Goal: Find specific page/section: Find specific page/section

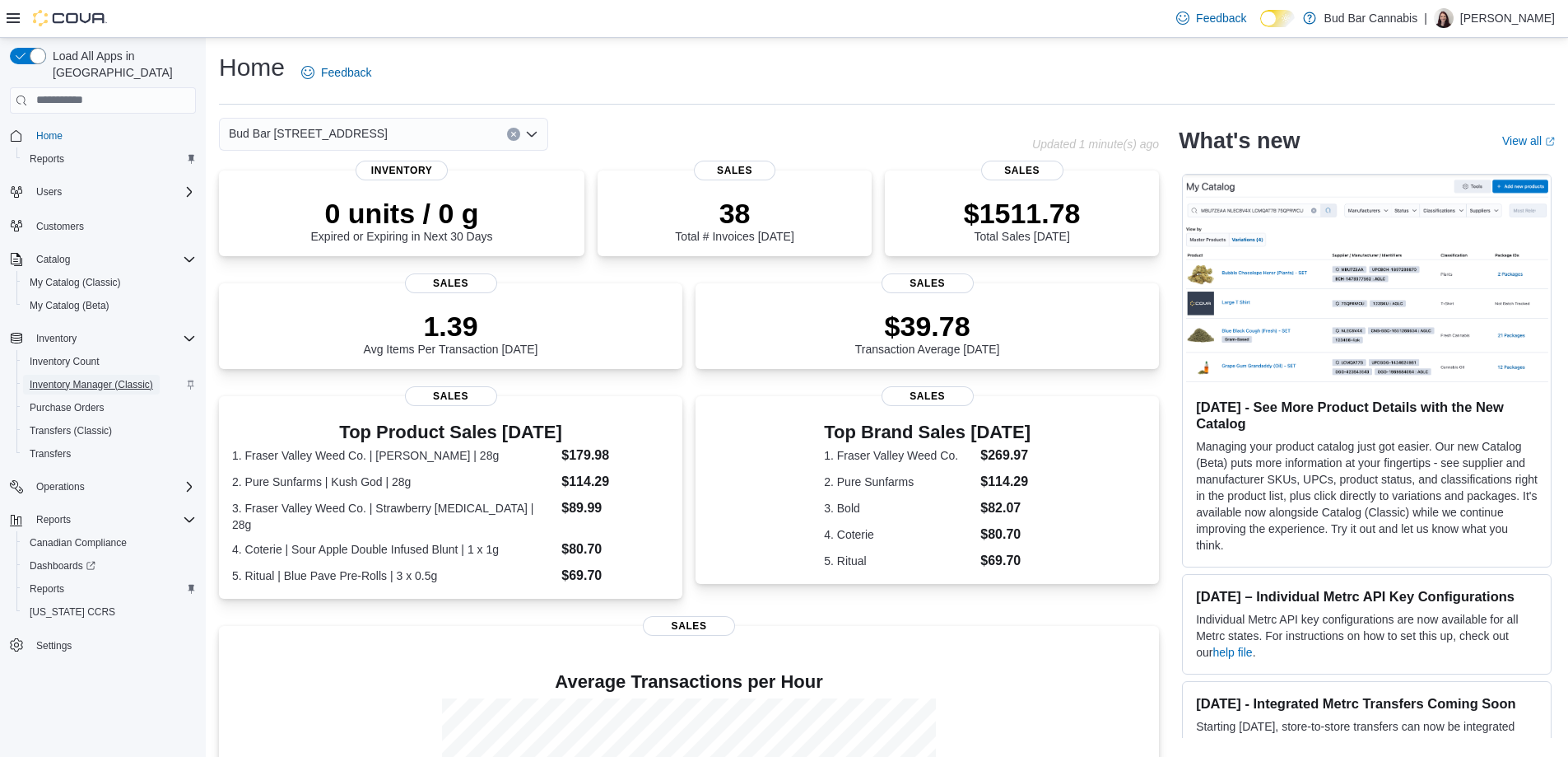
click at [87, 378] on span "Inventory Manager (Classic)" at bounding box center [91, 384] width 124 height 13
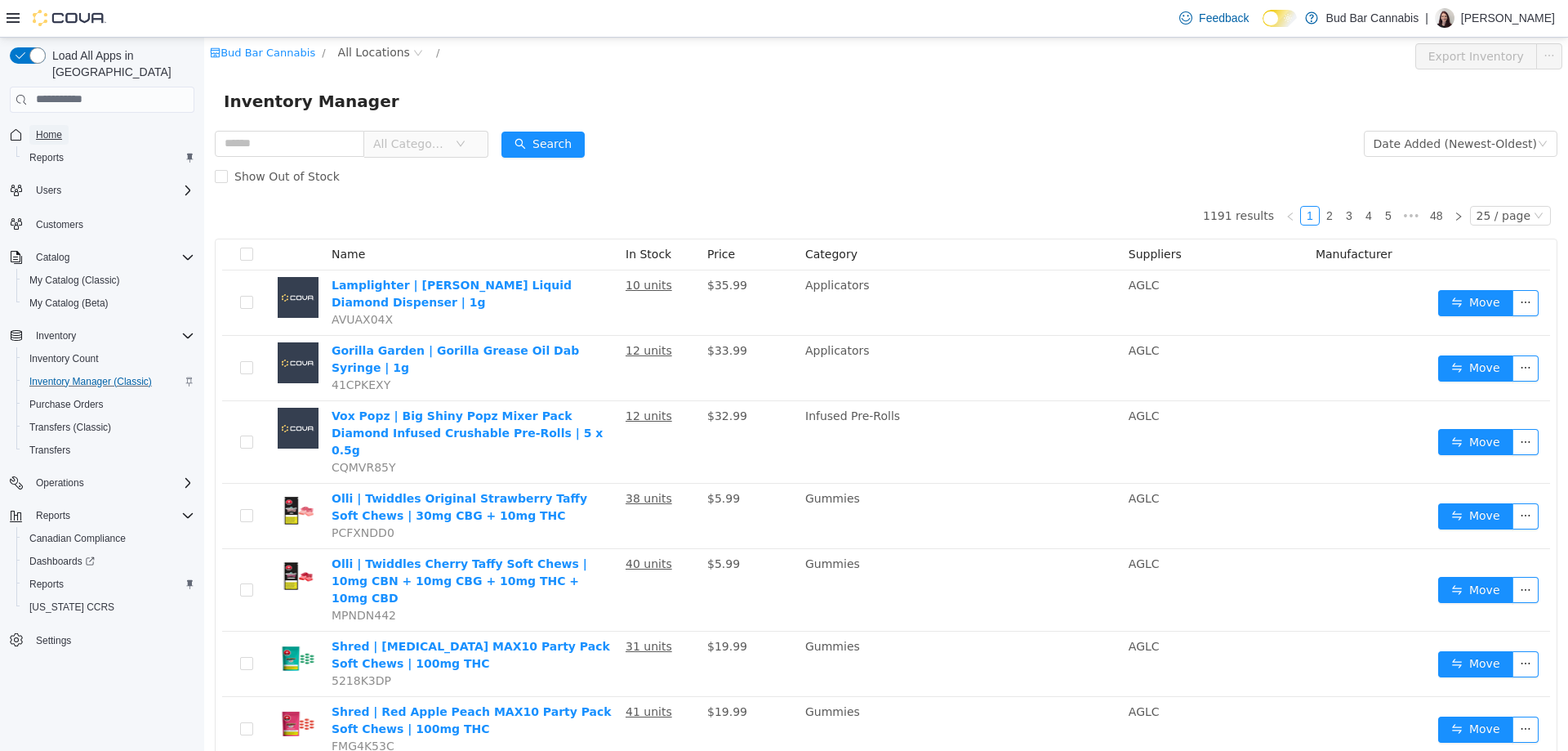
click at [43, 128] on span "Home" at bounding box center [48, 134] width 26 height 13
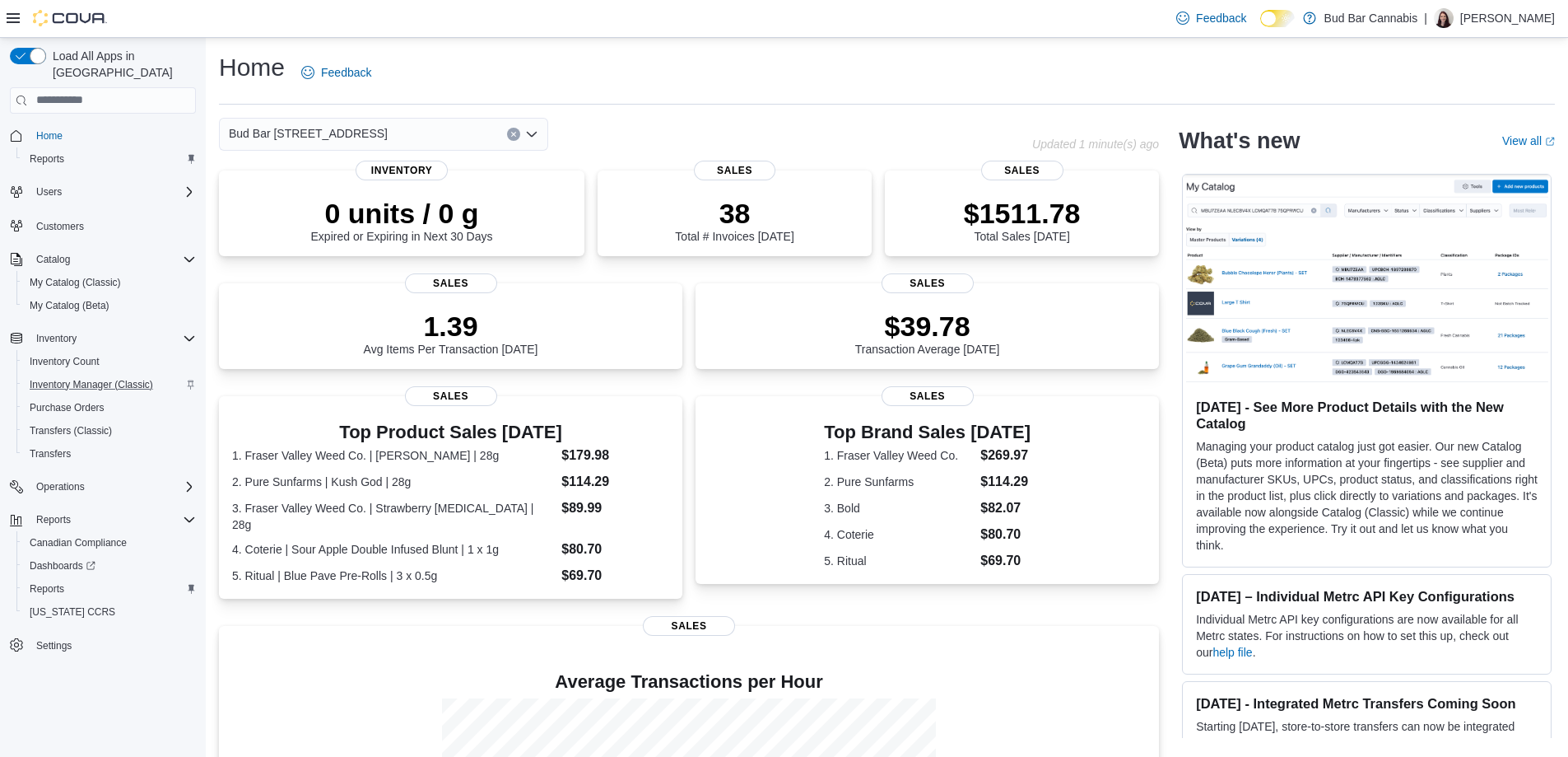
click at [528, 132] on icon "Open list of options" at bounding box center [531, 134] width 10 height 5
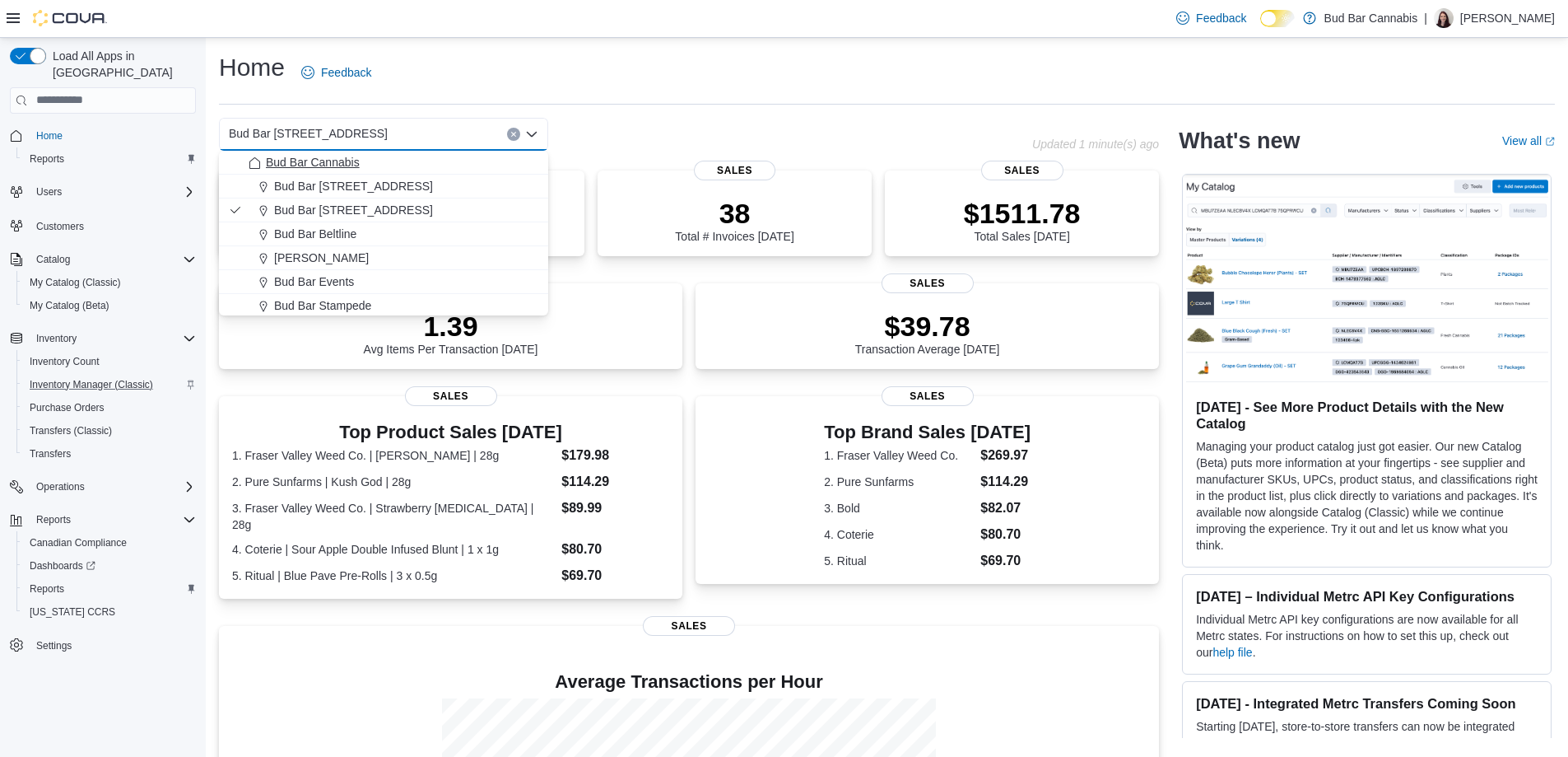
click at [337, 166] on span "Bud Bar Cannabis" at bounding box center [313, 161] width 94 height 16
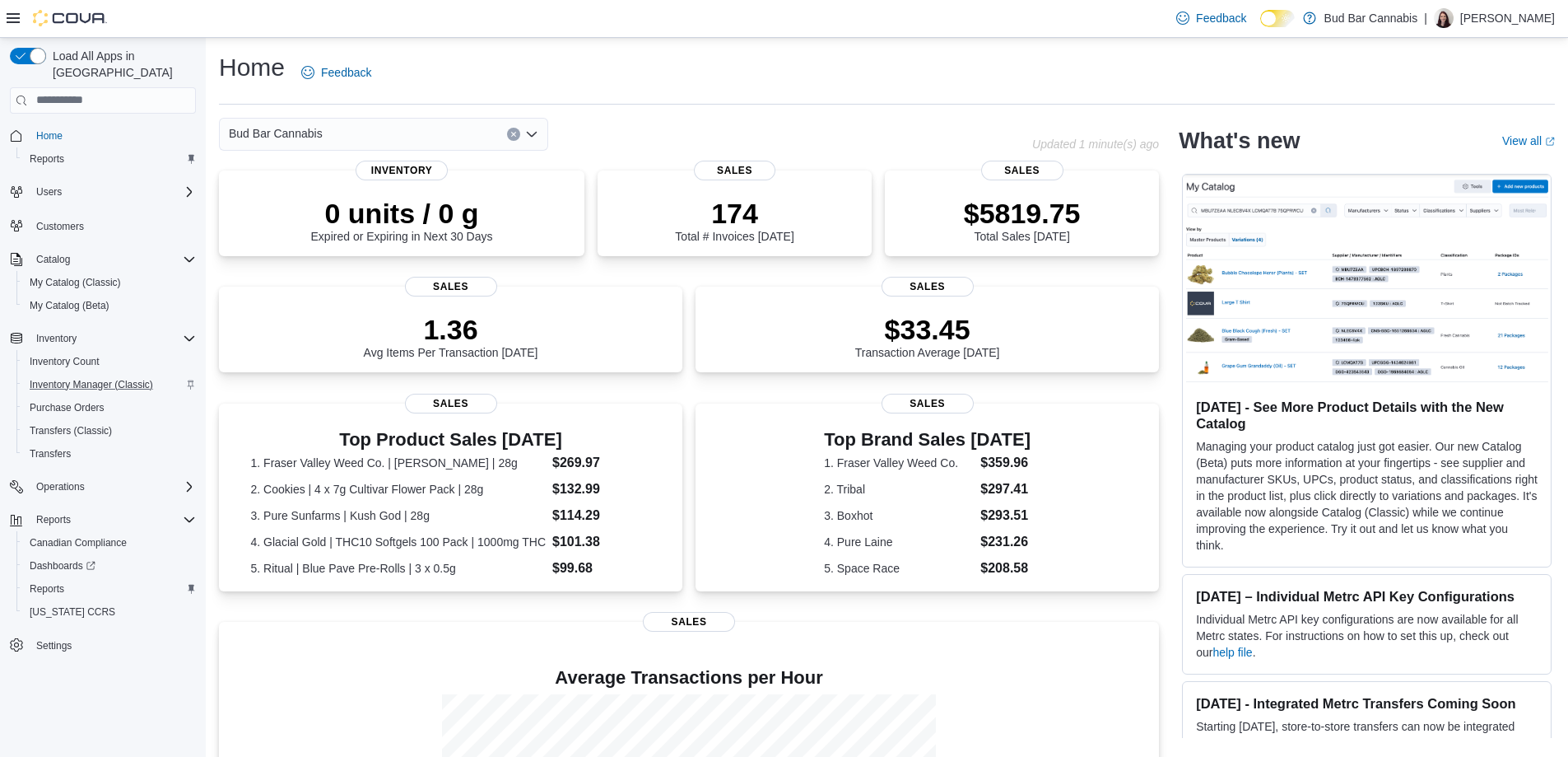
click at [532, 135] on icon "Open list of options" at bounding box center [531, 134] width 10 height 5
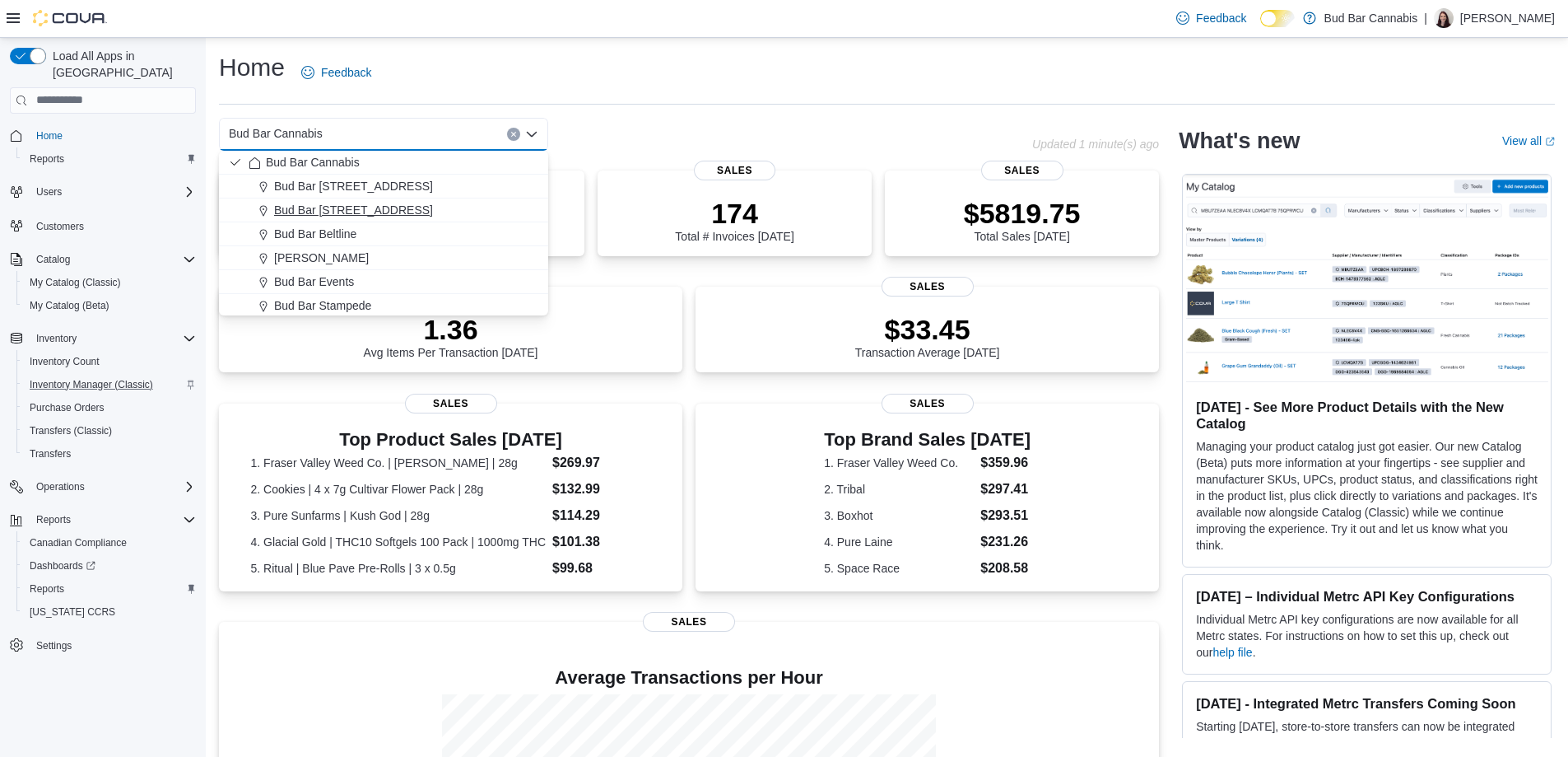
click at [329, 205] on span "Bud Bar 14 ST NW" at bounding box center [353, 209] width 159 height 16
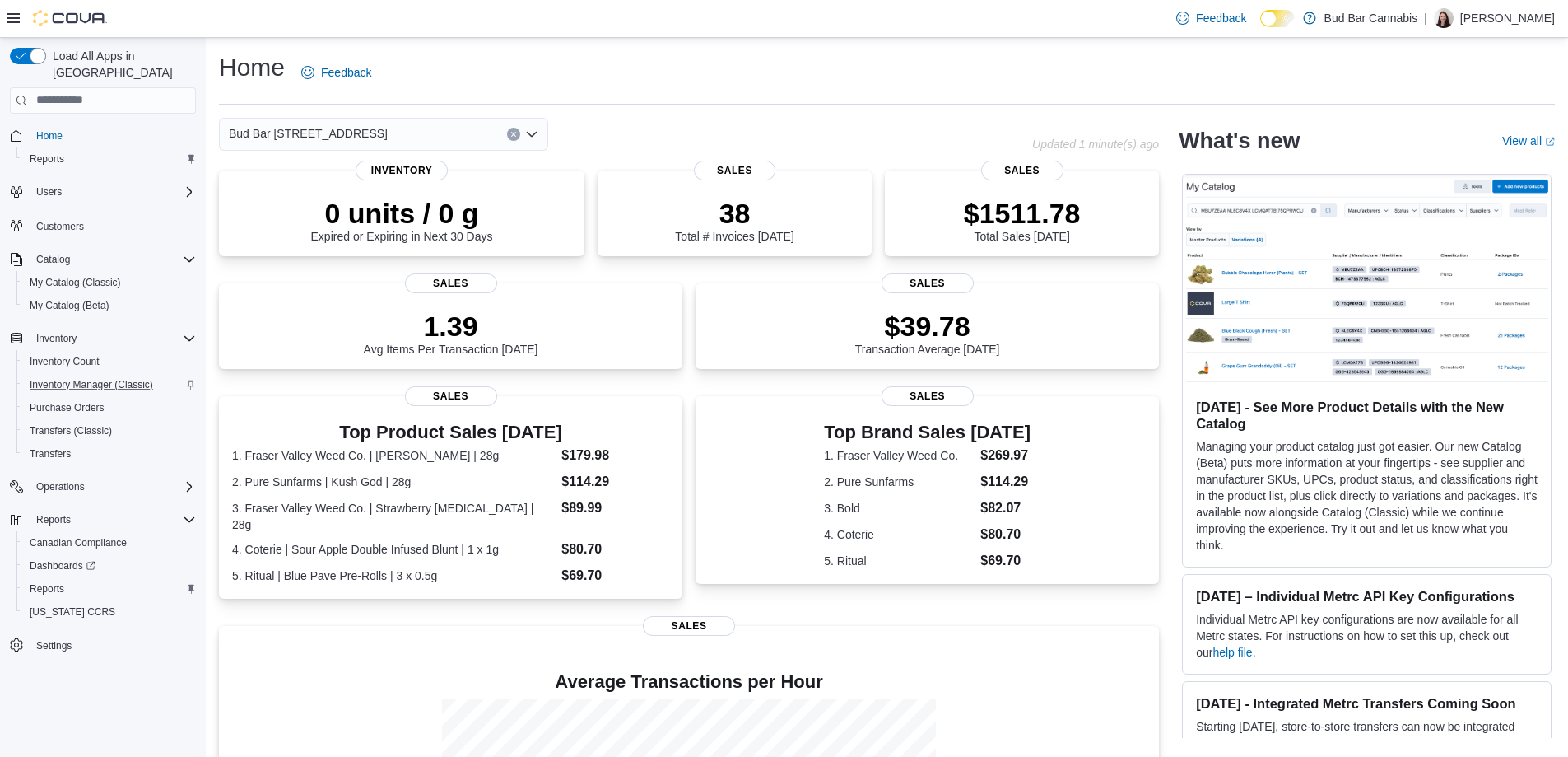
click at [531, 139] on icon "Open list of options" at bounding box center [531, 134] width 13 height 13
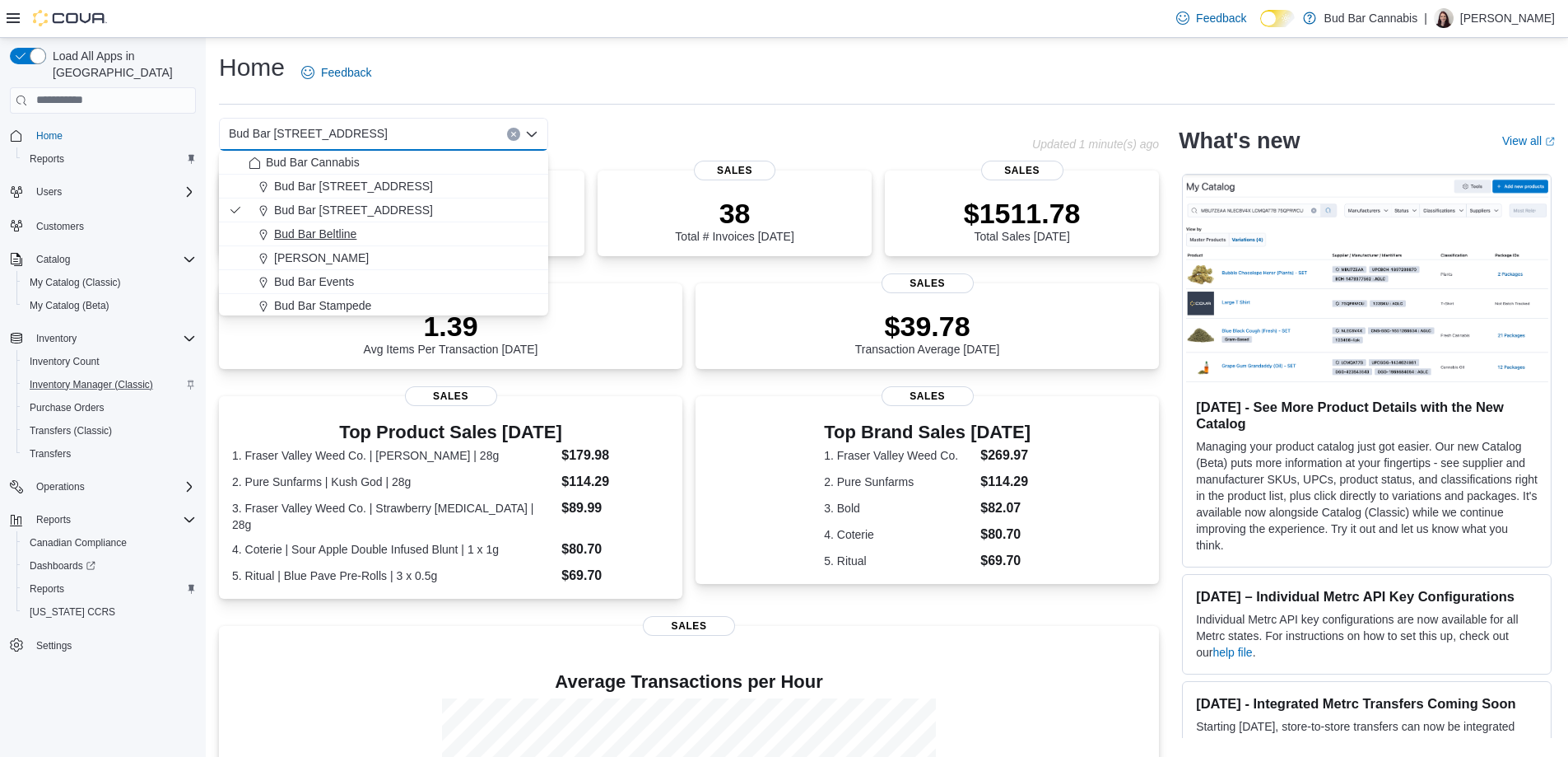
click at [361, 231] on div "Bud Bar Beltline" at bounding box center [393, 233] width 290 height 16
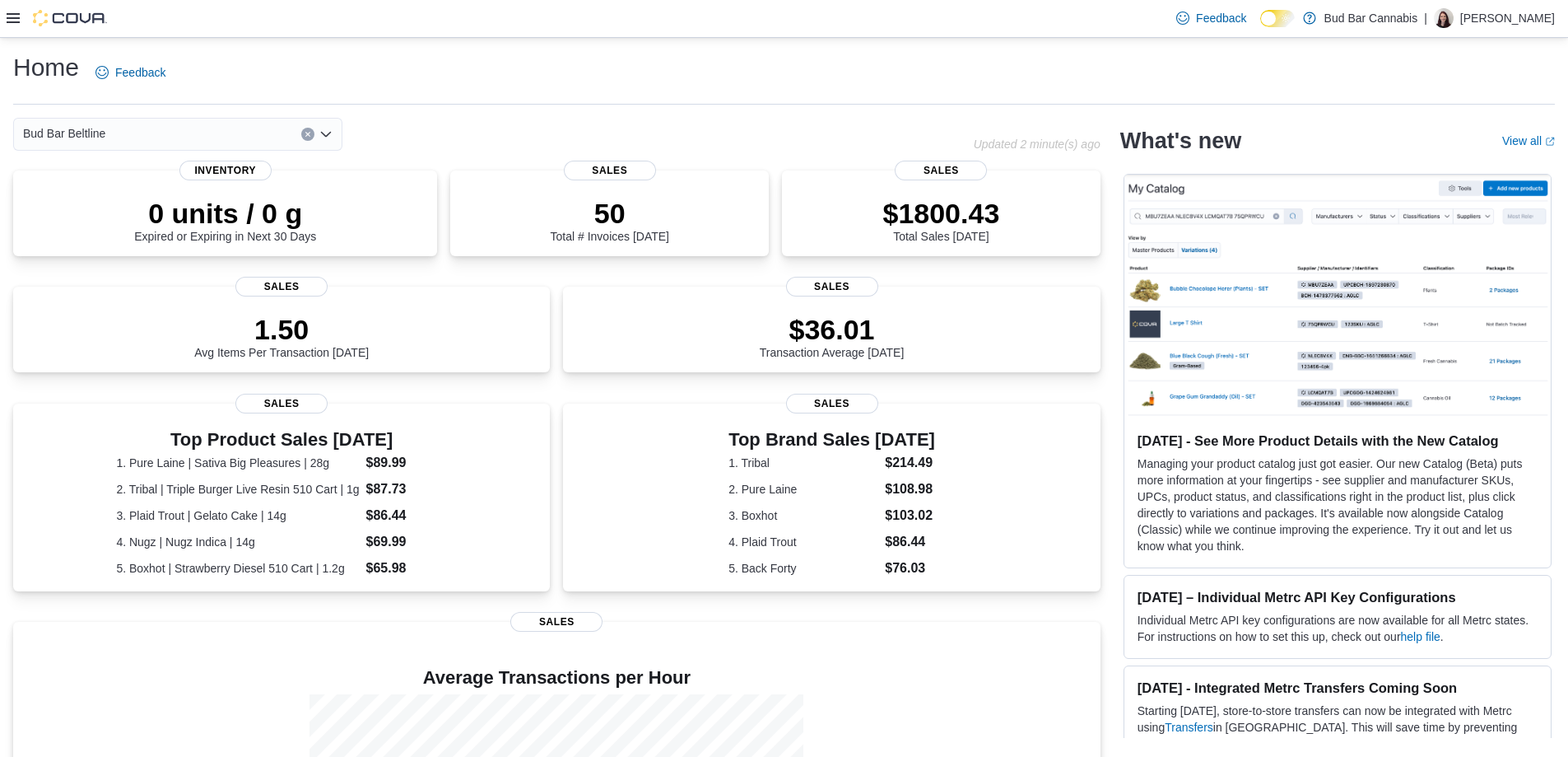
click at [483, 112] on div "Home Feedback Bud Bar Beltline Updated 2 minute(s) ago 0 units / 0 g Expired or…" at bounding box center [784, 508] width 1568 height 941
click at [328, 133] on icon "Open list of options" at bounding box center [326, 134] width 10 height 5
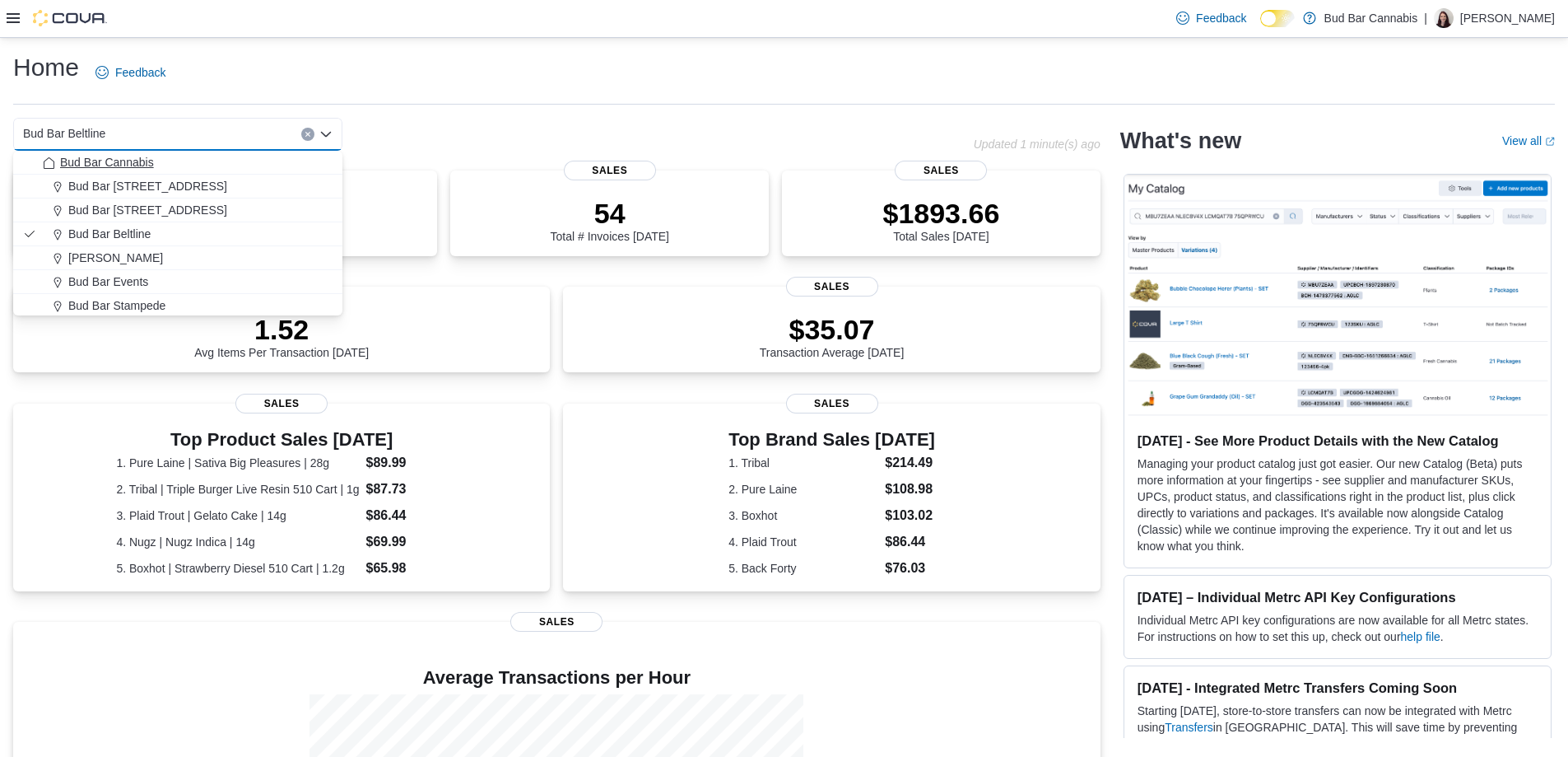
click at [227, 163] on div "Bud Bar Cannabis" at bounding box center [188, 161] width 290 height 16
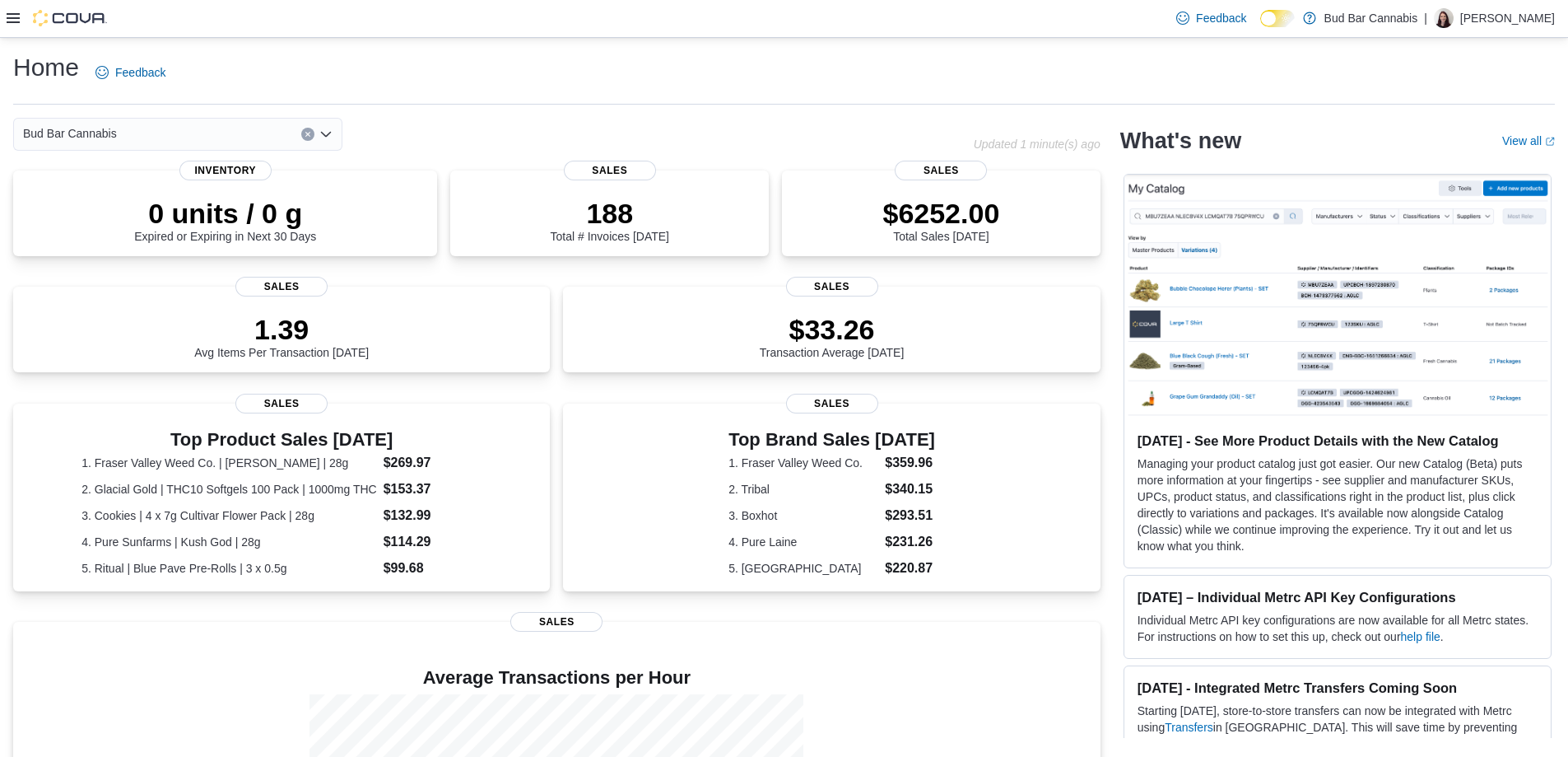
click at [328, 131] on icon "Open list of options" at bounding box center [325, 134] width 13 height 13
